Goal: Task Accomplishment & Management: Complete application form

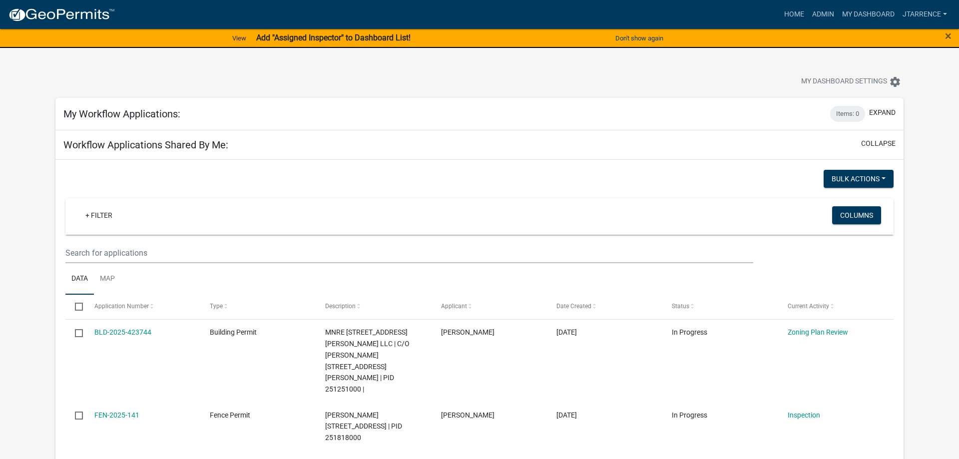
select select "3: 100"
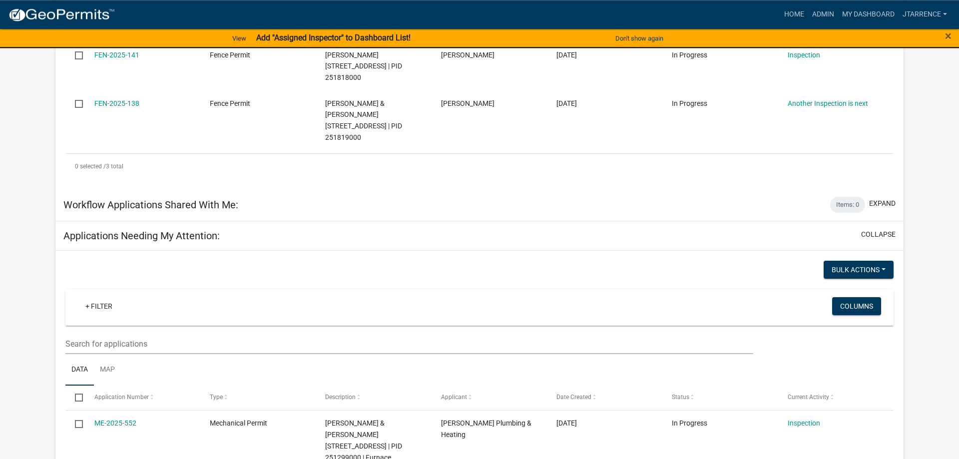
scroll to position [407, 0]
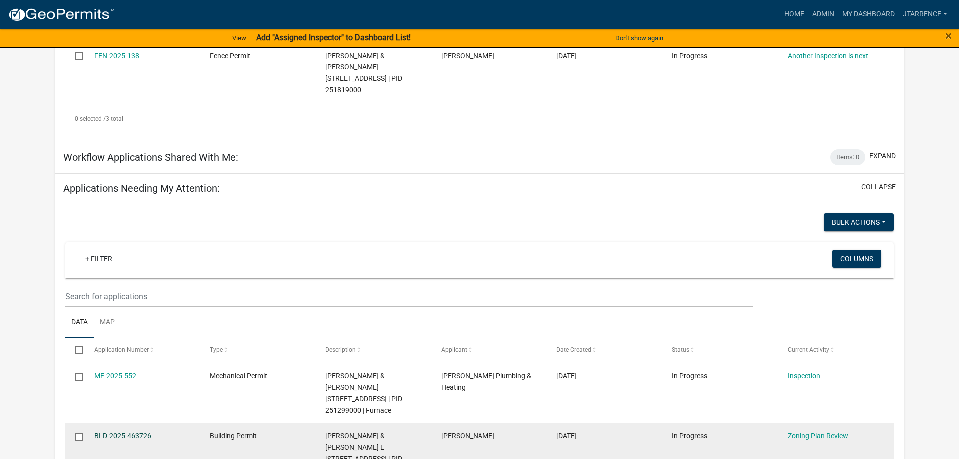
click at [132, 431] on link "BLD-2025-463726" at bounding box center [122, 435] width 57 height 8
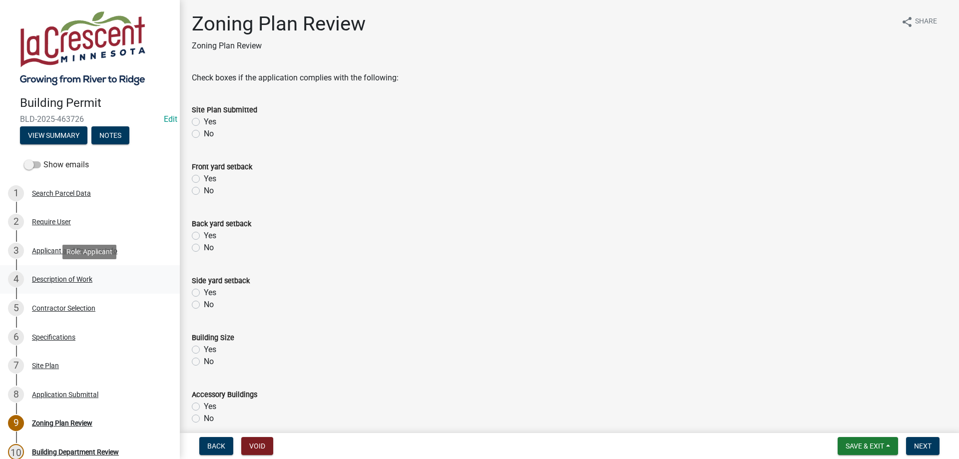
click at [57, 275] on div "4 Description of Work" at bounding box center [86, 279] width 156 height 16
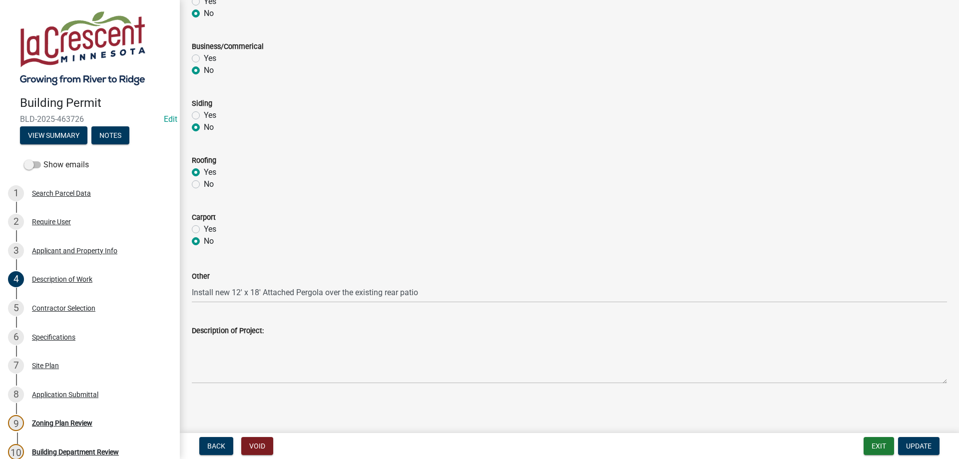
scroll to position [406, 0]
click at [49, 309] on div "Contractor Selection" at bounding box center [63, 308] width 63 height 7
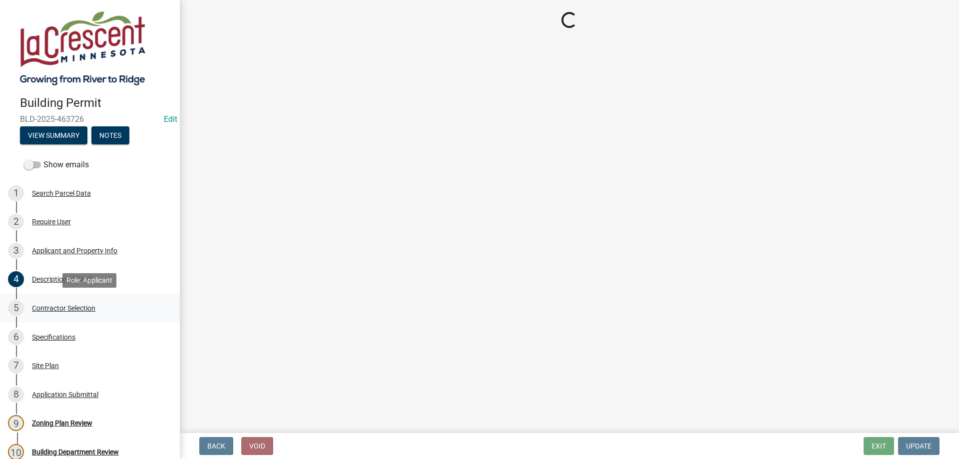
scroll to position [0, 0]
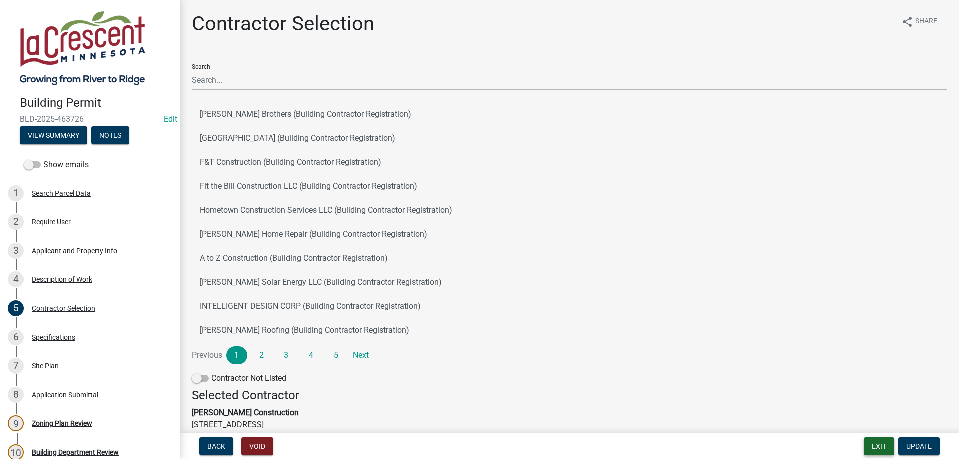
click at [869, 447] on button "Exit" at bounding box center [878, 446] width 30 height 18
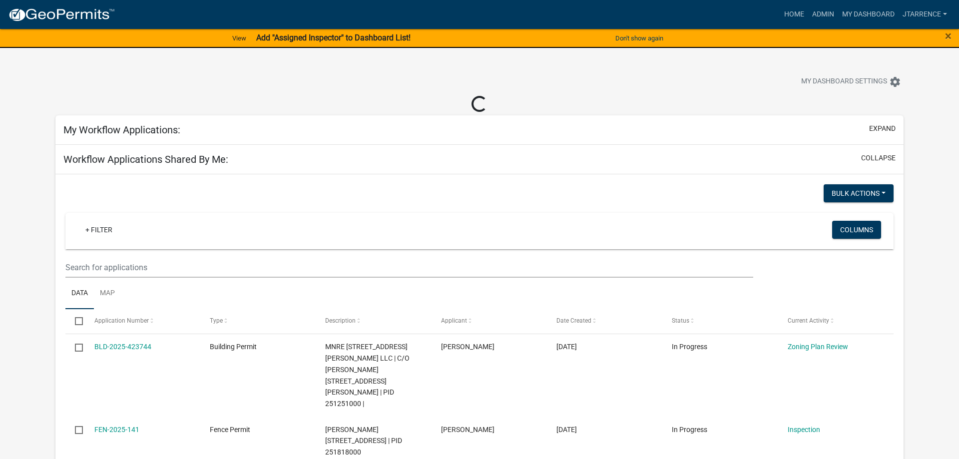
select select "3: 100"
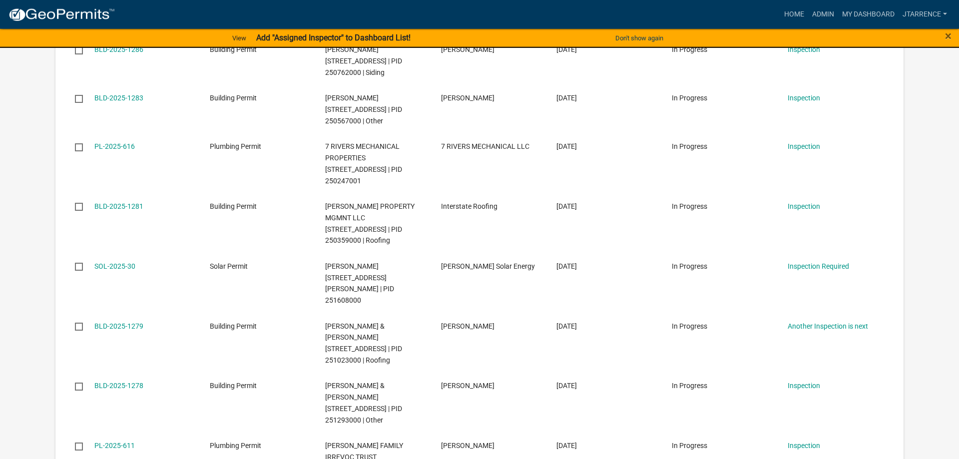
scroll to position [2139, 0]
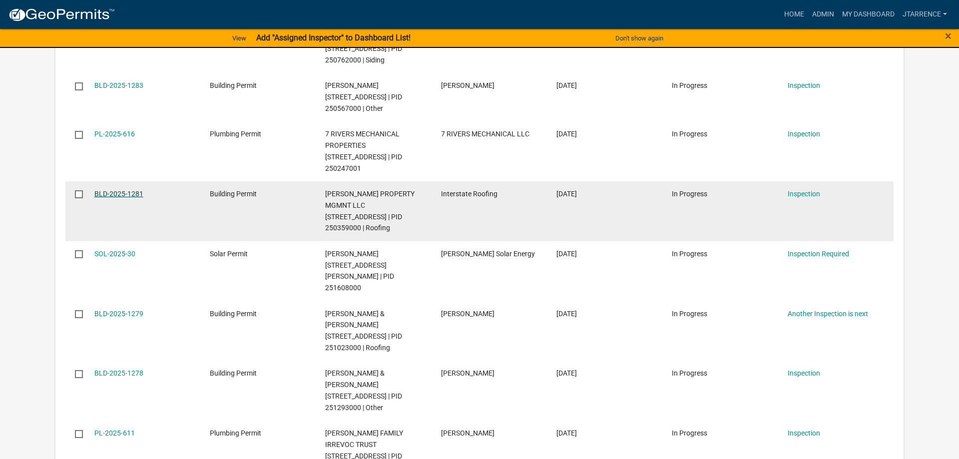
click at [131, 190] on link "BLD-2025-1281" at bounding box center [118, 194] width 49 height 8
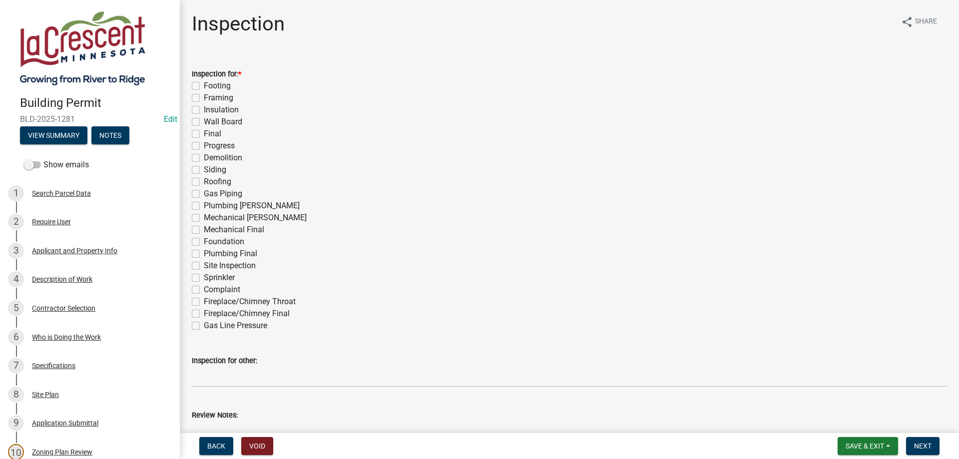
click at [204, 136] on label "Final" at bounding box center [212, 134] width 17 height 12
click at [204, 134] on input "Final" at bounding box center [207, 131] width 6 height 6
checkbox input "true"
checkbox input "false"
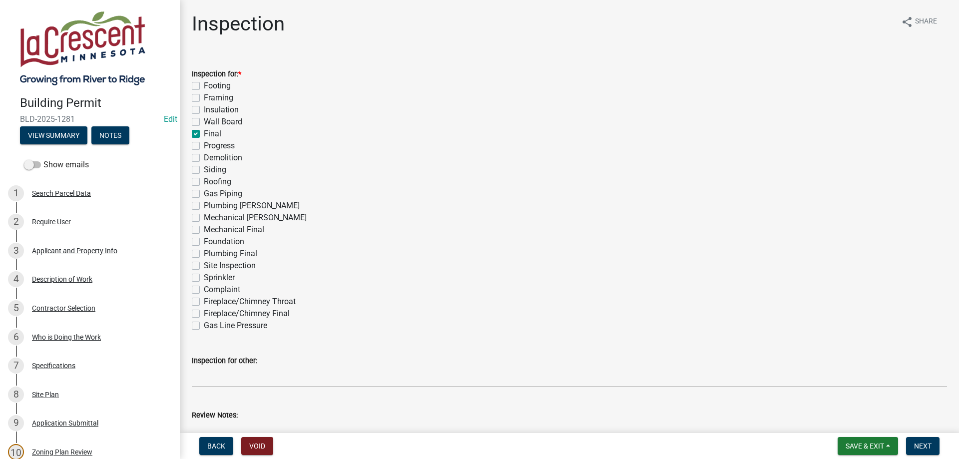
checkbox input "false"
checkbox input "true"
checkbox input "false"
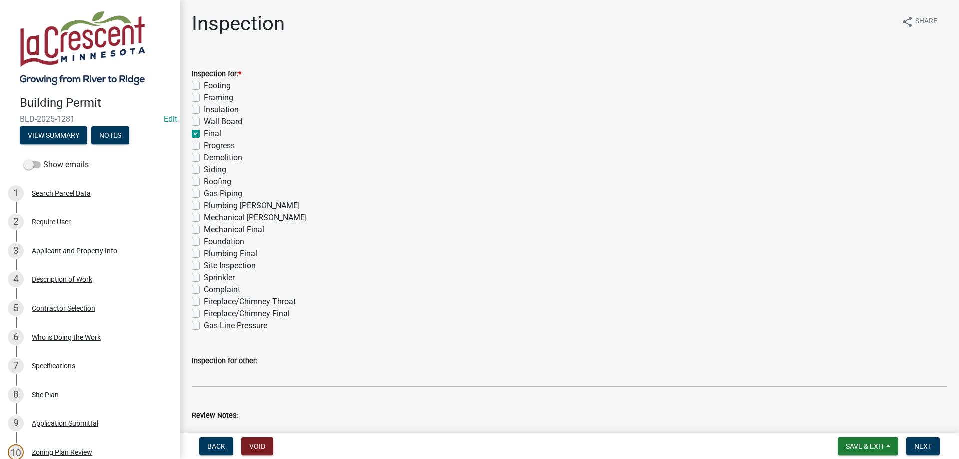
checkbox input "false"
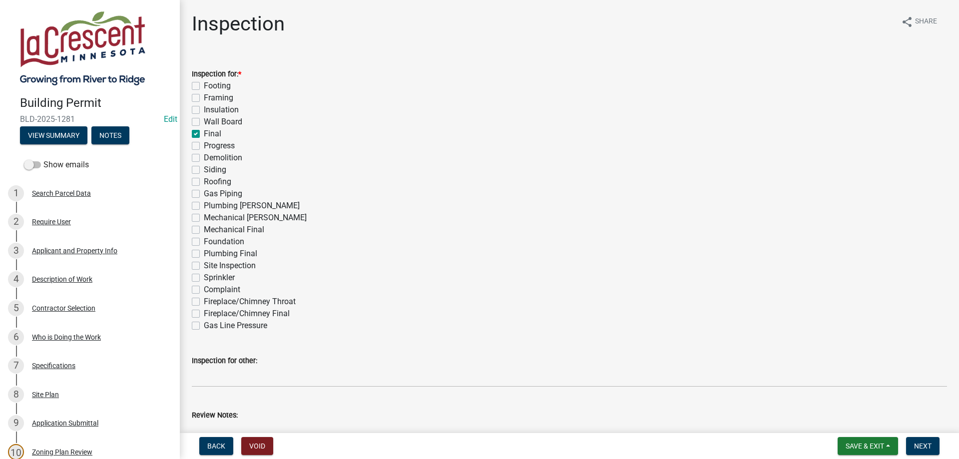
checkbox input "false"
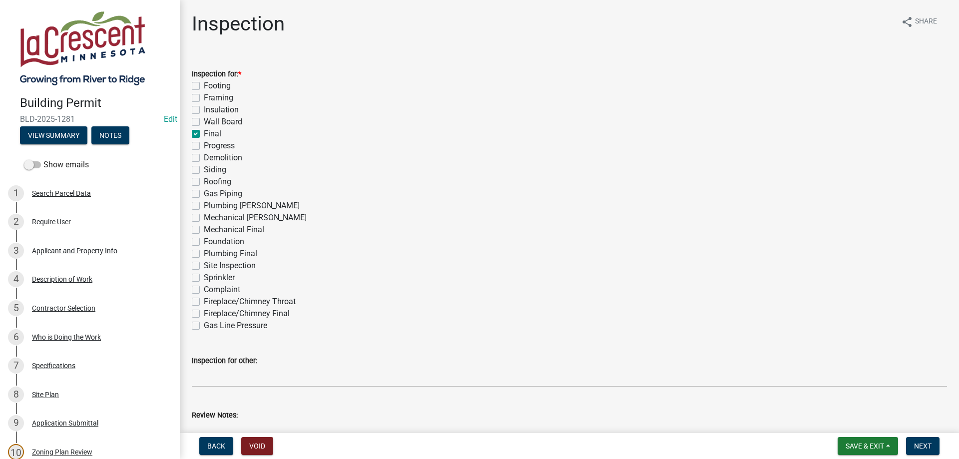
checkbox input "false"
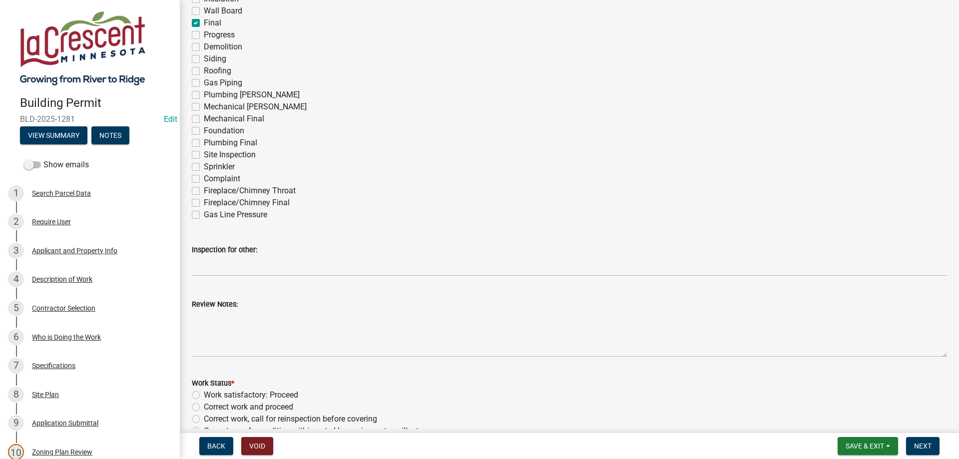
scroll to position [114, 0]
click at [204, 66] on label "Roofing" at bounding box center [217, 68] width 27 height 12
click at [204, 66] on input "Roofing" at bounding box center [207, 65] width 6 height 6
checkbox input "true"
checkbox input "false"
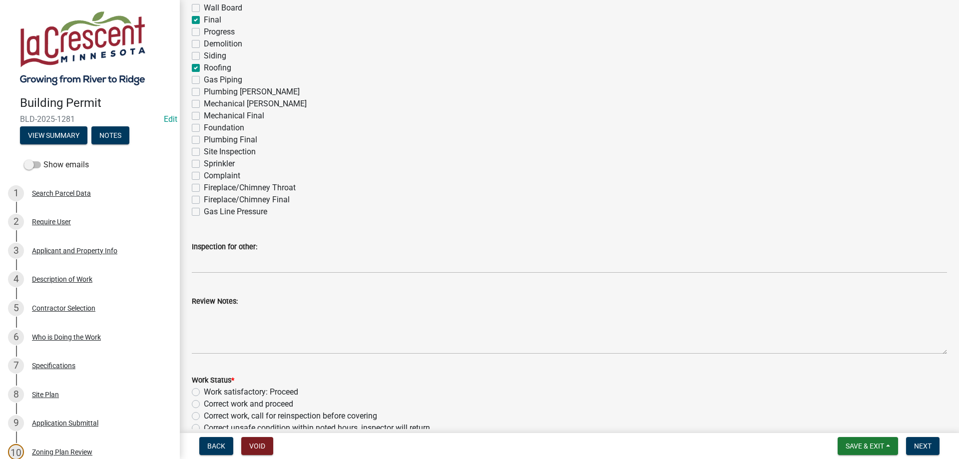
checkbox input "false"
checkbox input "true"
checkbox input "false"
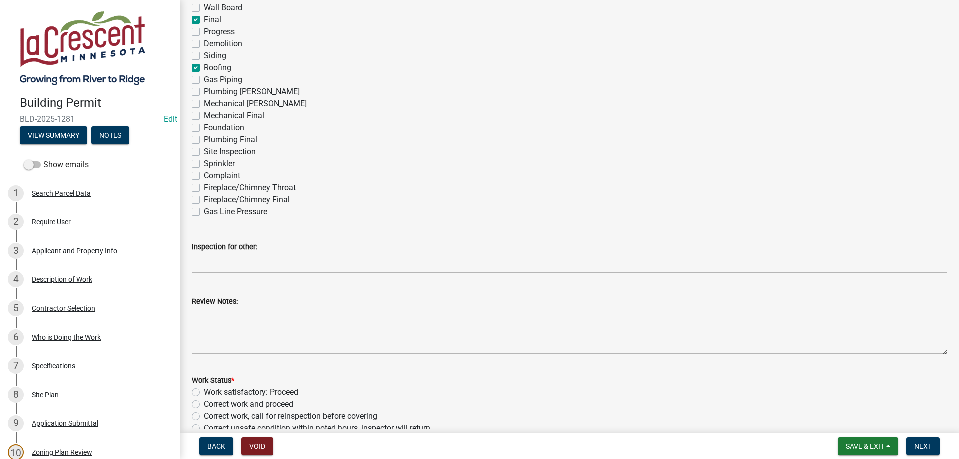
checkbox input "false"
checkbox input "true"
checkbox input "false"
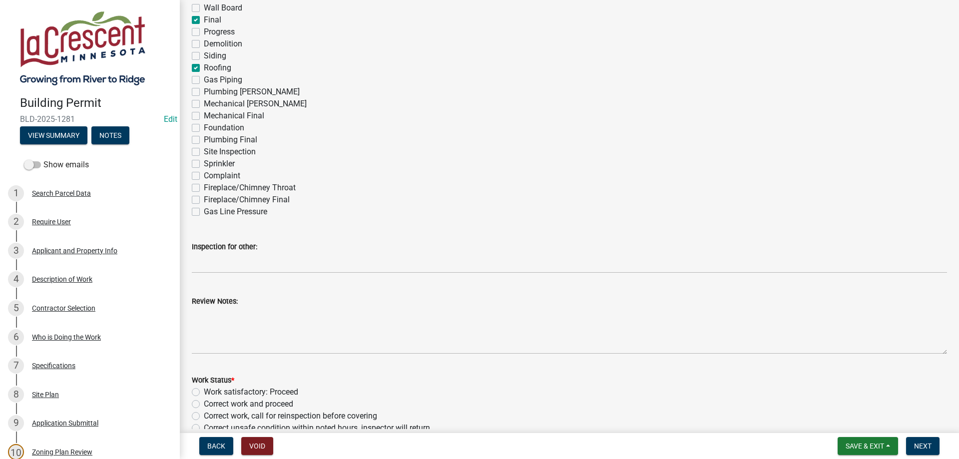
checkbox input "false"
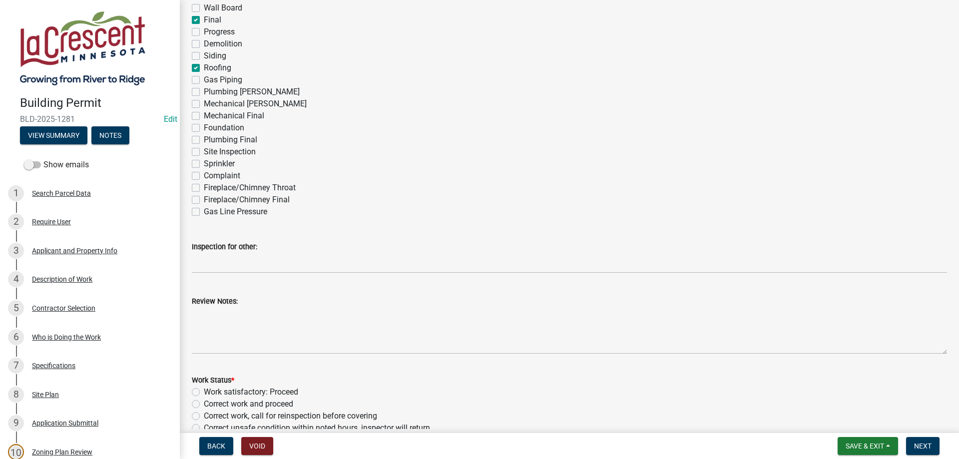
checkbox input "false"
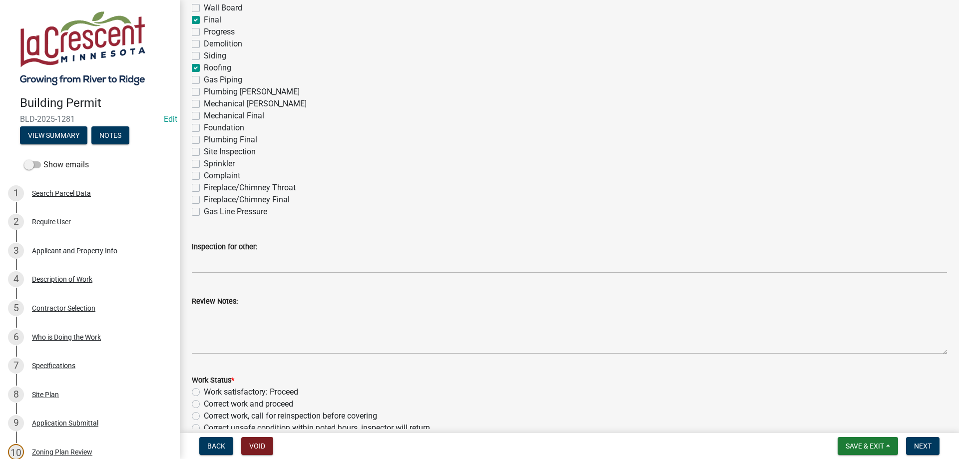
click at [204, 22] on label "Final" at bounding box center [212, 20] width 17 height 12
click at [204, 20] on input "Final" at bounding box center [207, 17] width 6 height 6
checkbox input "false"
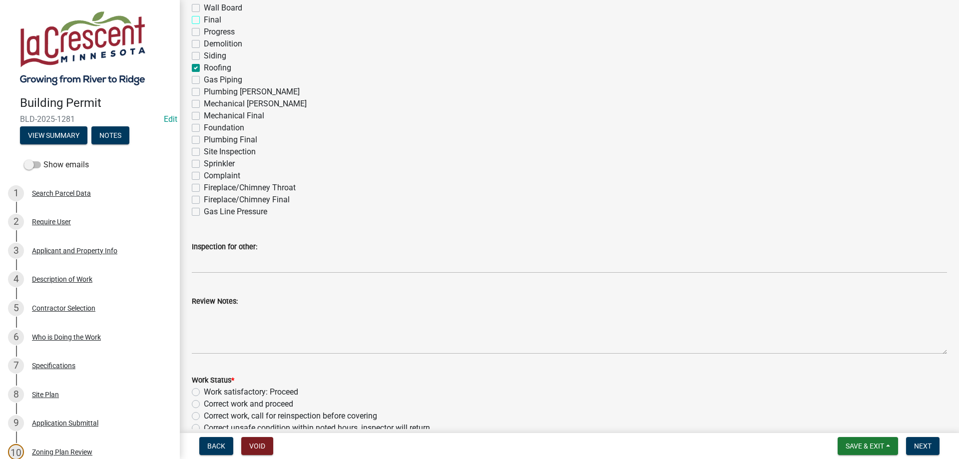
checkbox input "false"
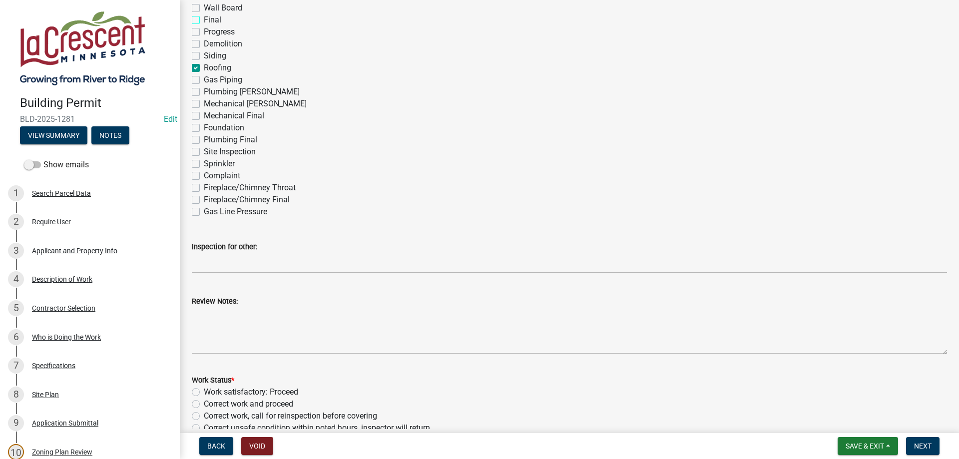
checkbox input "false"
checkbox input "true"
checkbox input "false"
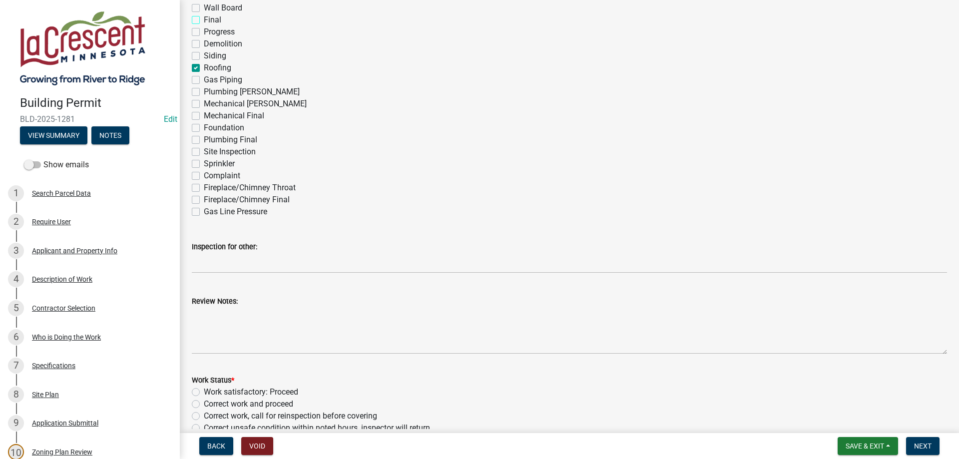
checkbox input "false"
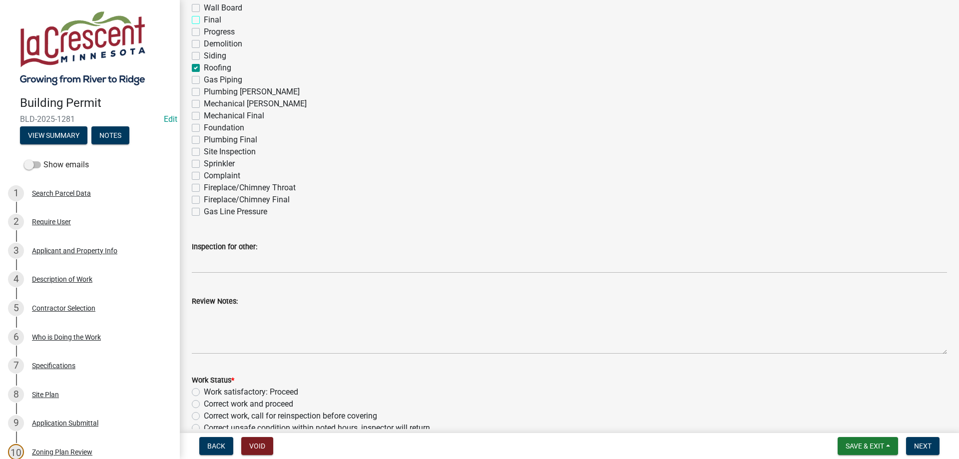
checkbox input "false"
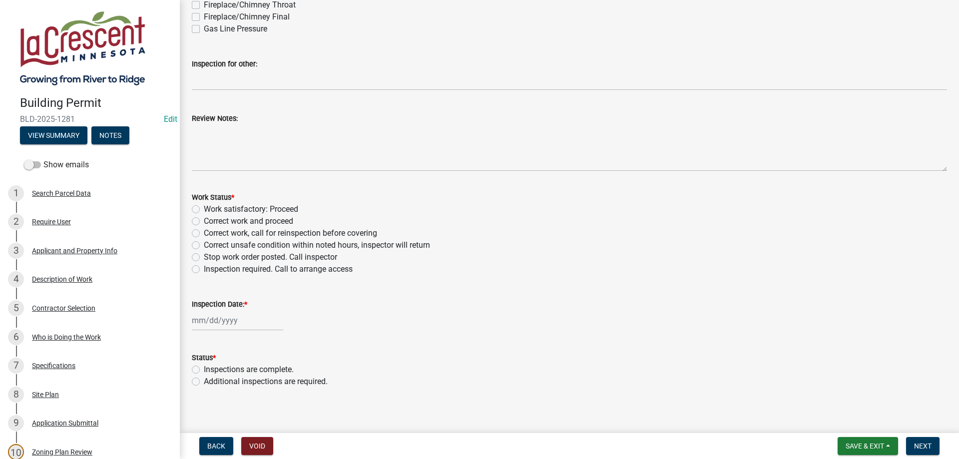
scroll to position [303, 0]
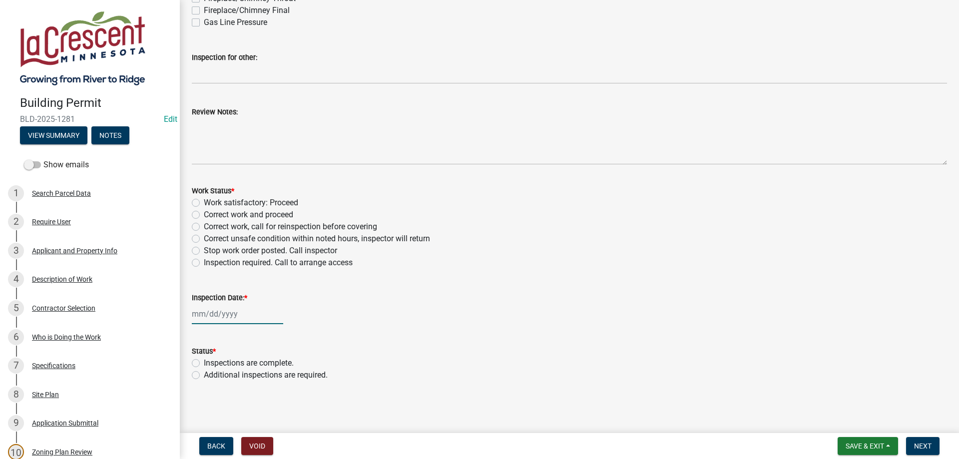
click at [229, 320] on input "Inspection Date: *" at bounding box center [237, 314] width 91 height 20
select select "8"
select select "2025"
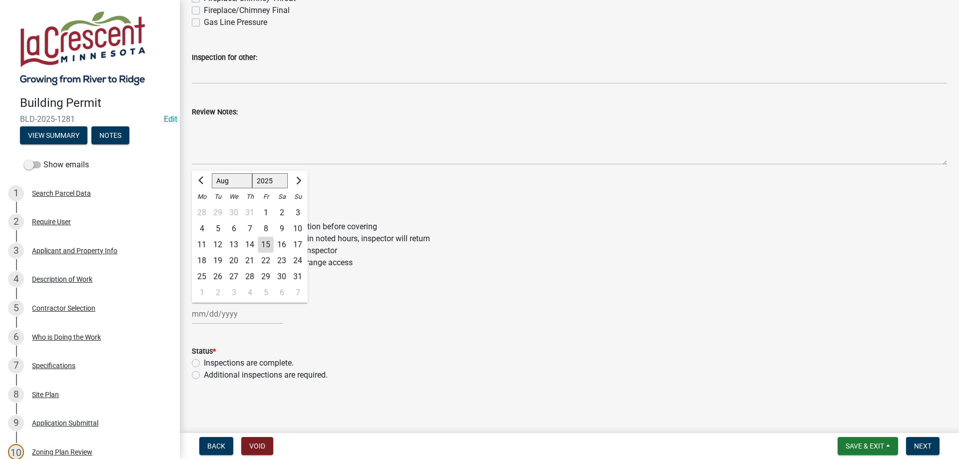
click at [218, 230] on div "5" at bounding box center [218, 229] width 16 height 16
type input "[DATE]"
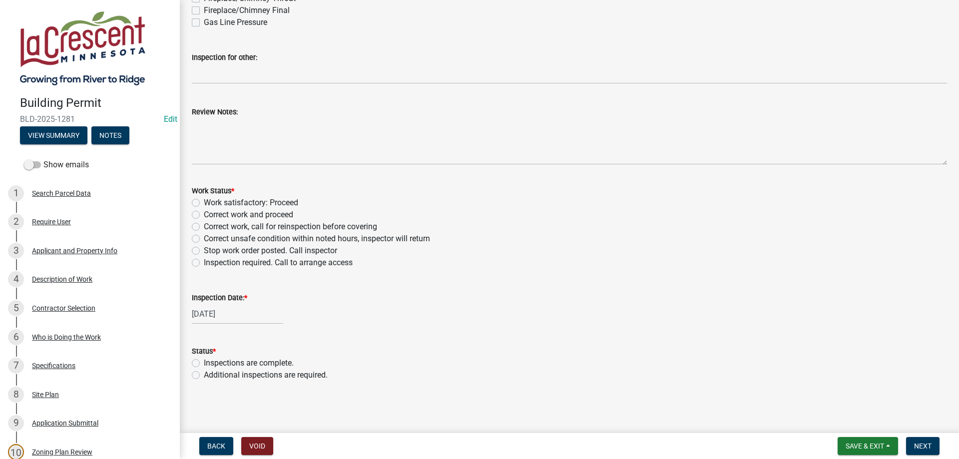
click at [191, 204] on div "Work Status * Work satisfactory: Proceed Correct work and proceed Correct work,…" at bounding box center [569, 221] width 770 height 96
click at [204, 203] on label "Work satisfactory: Proceed" at bounding box center [251, 203] width 94 height 12
click at [204, 203] on input "Work satisfactory: Proceed" at bounding box center [207, 200] width 6 height 6
radio input "true"
click at [204, 361] on label "Inspections are complete." at bounding box center [249, 363] width 90 height 12
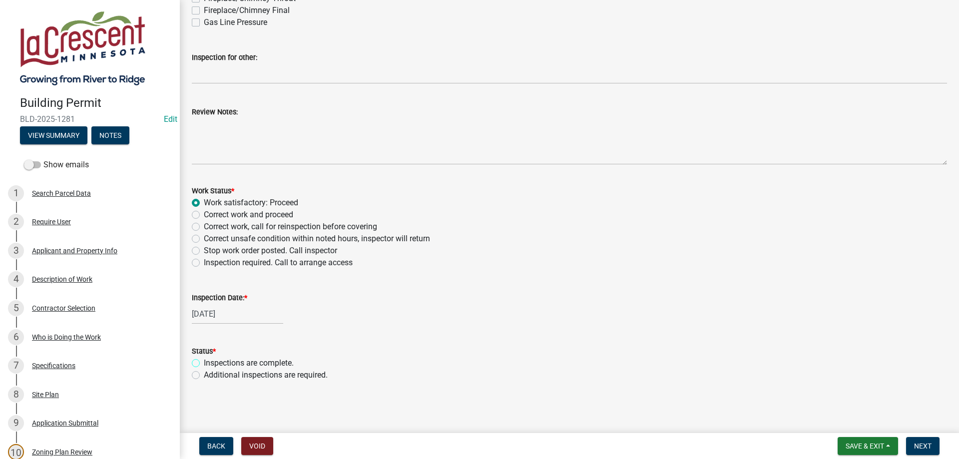
click at [204, 361] on input "Inspections are complete." at bounding box center [207, 360] width 6 height 6
radio input "true"
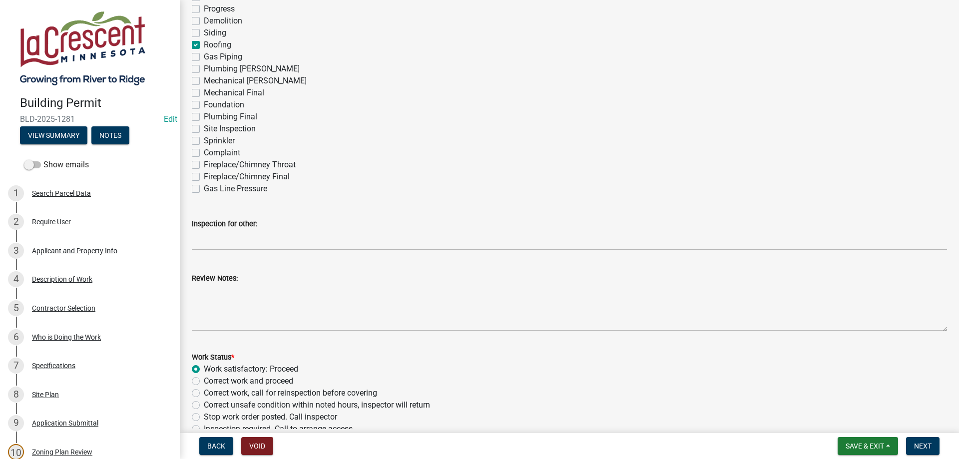
scroll to position [132, 0]
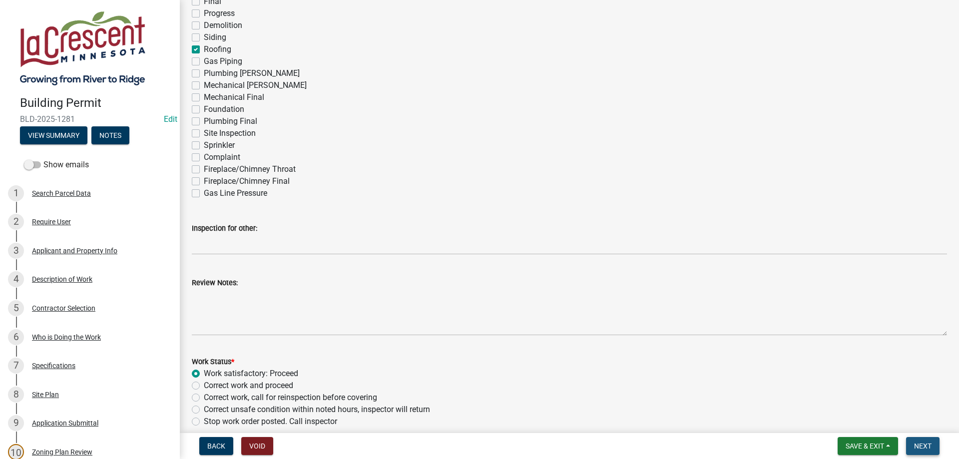
click at [924, 446] on span "Next" at bounding box center [922, 446] width 17 height 8
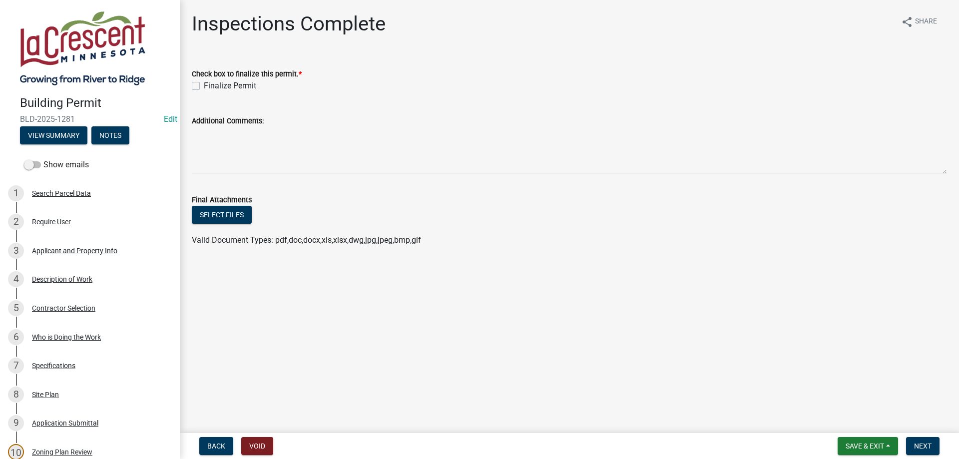
click at [204, 84] on label "Finalize Permit" at bounding box center [230, 86] width 52 height 12
drag, startPoint x: 196, startPoint y: 89, endPoint x: 202, endPoint y: 87, distance: 6.2
click at [197, 90] on div "Finalize Permit" at bounding box center [569, 86] width 755 height 12
click at [204, 87] on label "Finalize Permit" at bounding box center [230, 86] width 52 height 12
click at [204, 86] on input "Finalize Permit" at bounding box center [207, 83] width 6 height 6
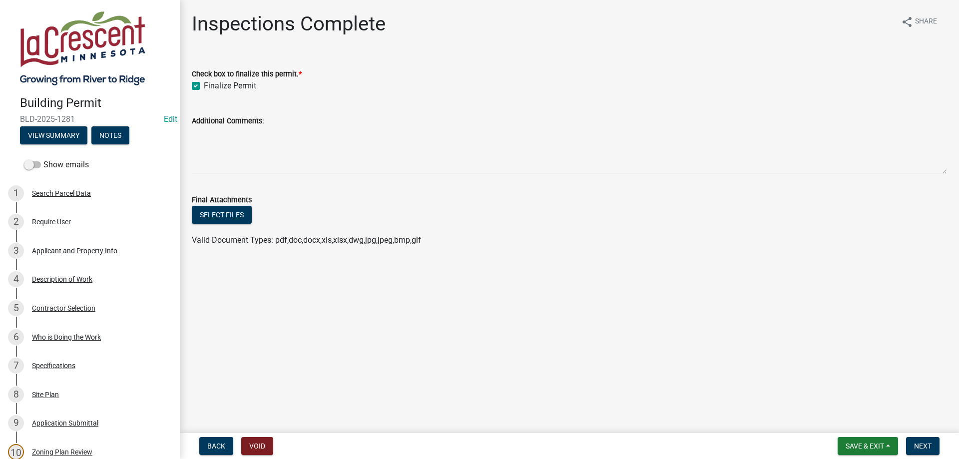
checkbox input "true"
click at [925, 450] on button "Next" at bounding box center [922, 446] width 33 height 18
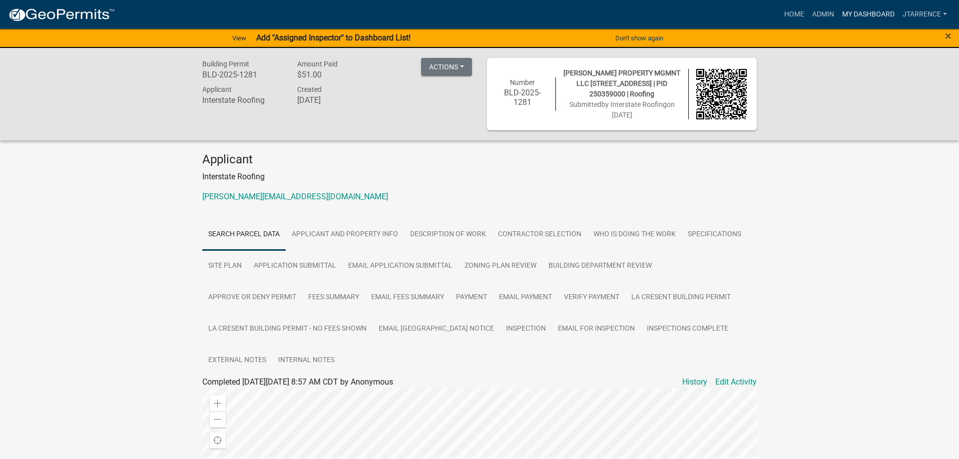
click at [851, 16] on link "My Dashboard" at bounding box center [868, 14] width 60 height 19
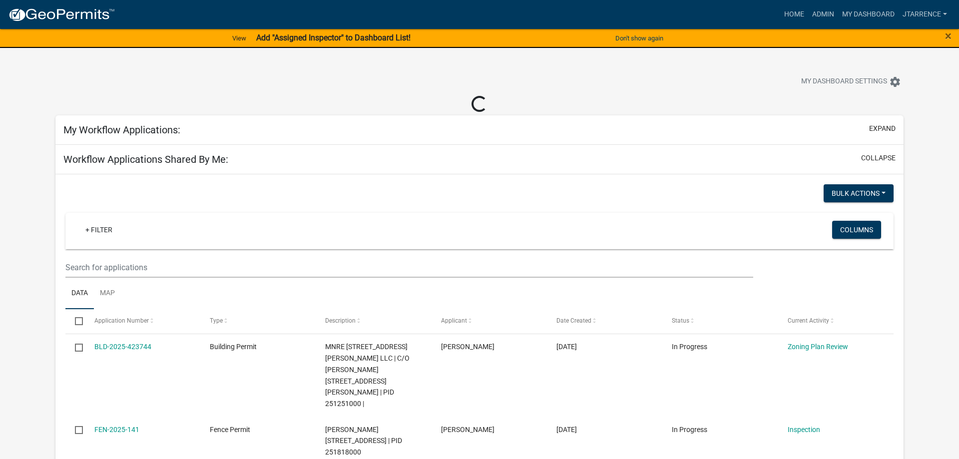
select select "3: 100"
